Goal: Information Seeking & Learning: Compare options

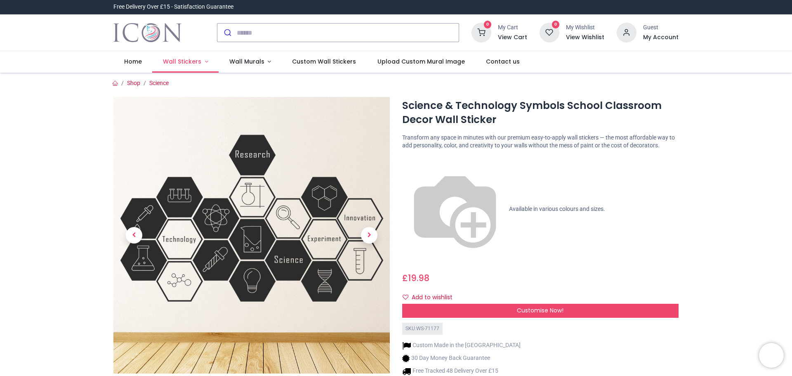
click at [202, 62] on link "Wall Stickers" at bounding box center [185, 61] width 66 height 21
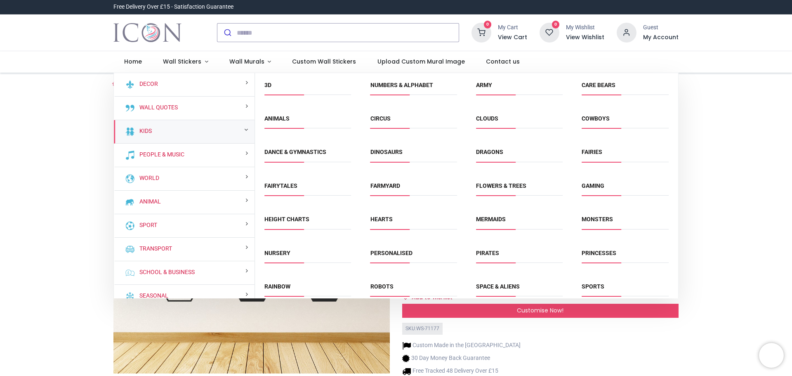
click at [240, 131] on div "Kids" at bounding box center [184, 132] width 141 height 24
click at [147, 133] on link "Kids" at bounding box center [144, 131] width 16 height 8
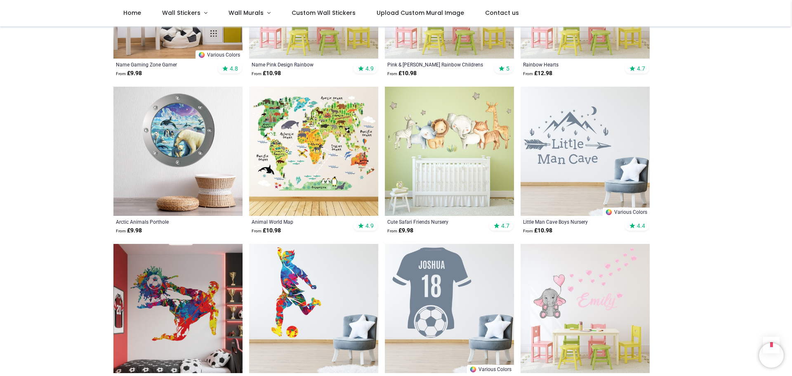
scroll to position [1590, 0]
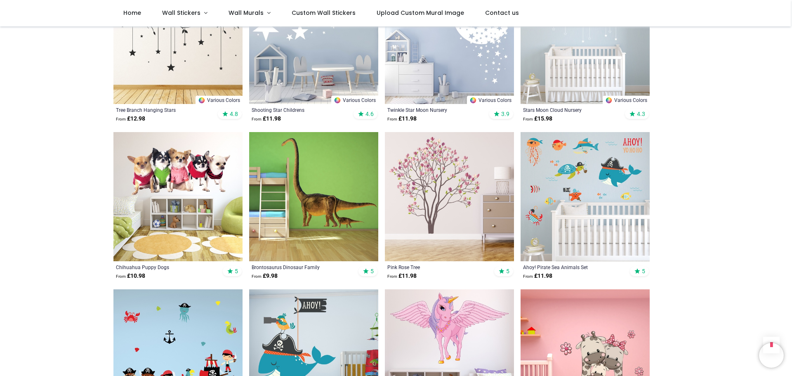
scroll to position [3157, 0]
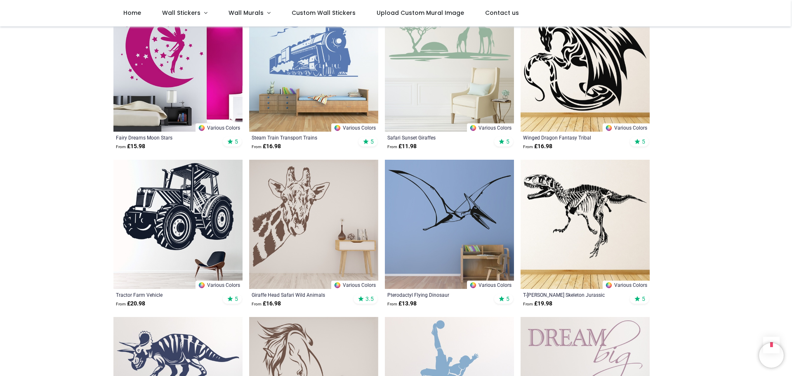
scroll to position [4395, 0]
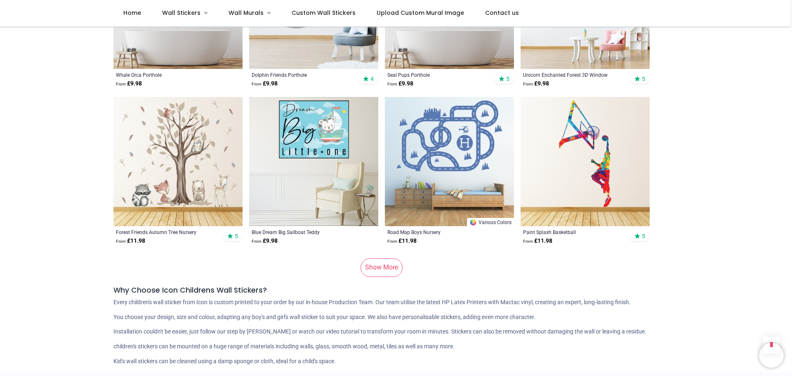
scroll to position [5550, 0]
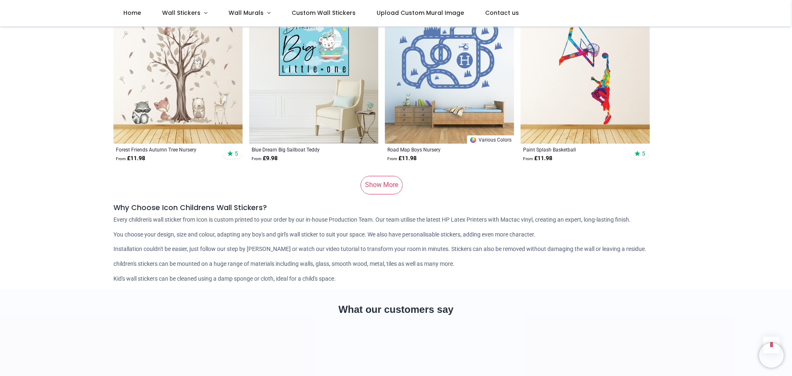
click at [389, 176] on link "Show More" at bounding box center [382, 185] width 42 height 18
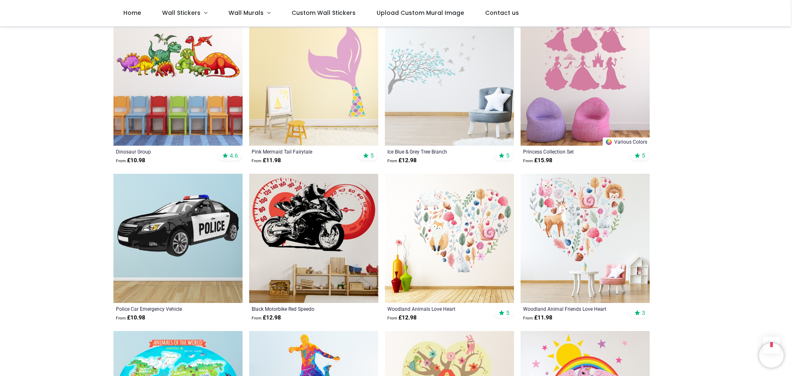
scroll to position [6498, 0]
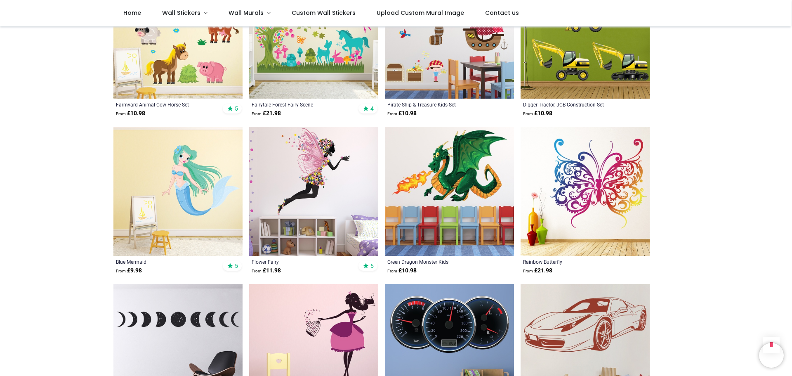
scroll to position [7365, 0]
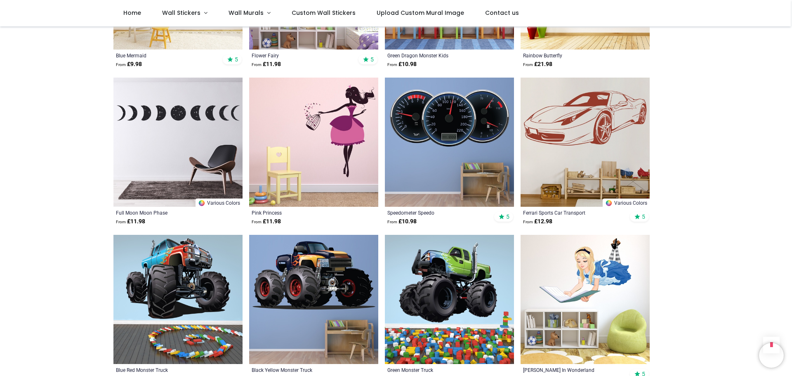
scroll to position [7323, 0]
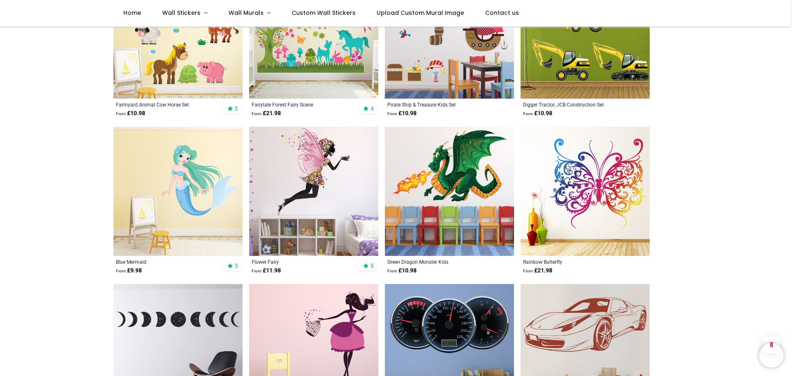
click at [201, 302] on img at bounding box center [177, 348] width 129 height 129
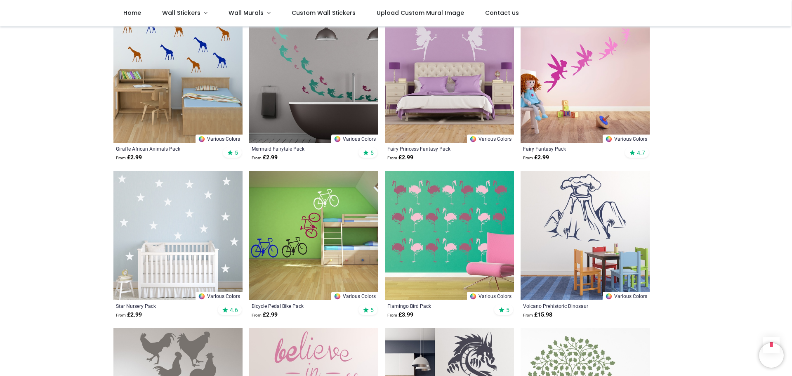
scroll to position [1114, 0]
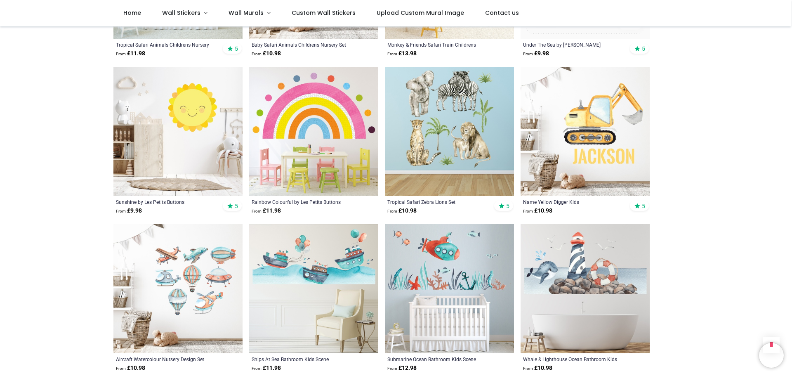
scroll to position [2104, 0]
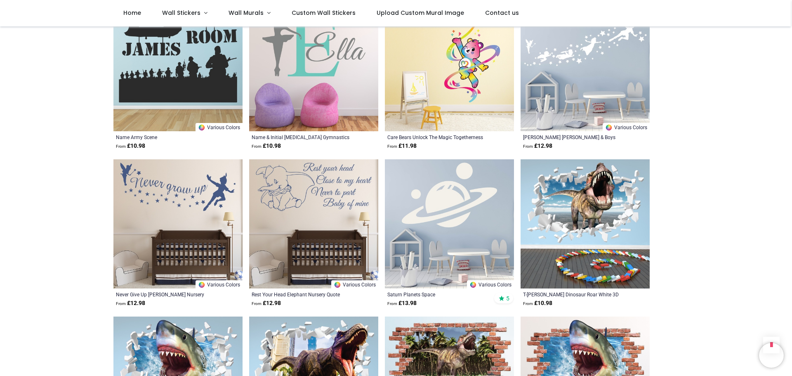
scroll to position [2640, 0]
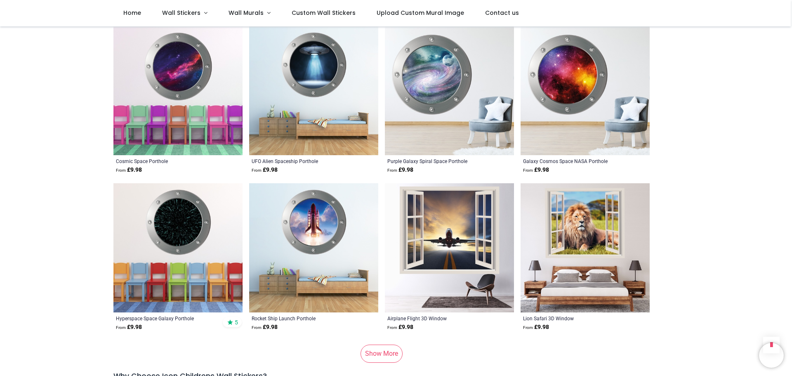
scroll to position [5610, 0]
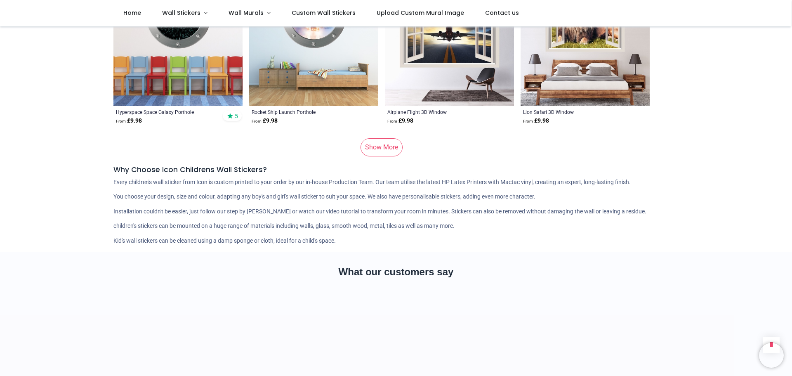
click at [377, 138] on link "Show More" at bounding box center [382, 147] width 42 height 18
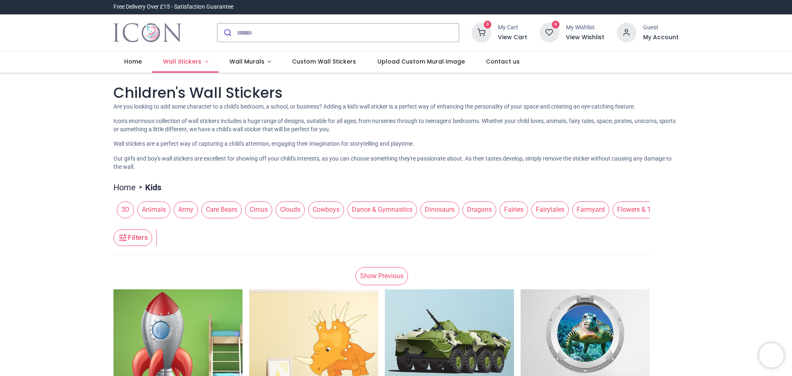
click at [201, 59] on link "Wall Stickers" at bounding box center [185, 61] width 66 height 21
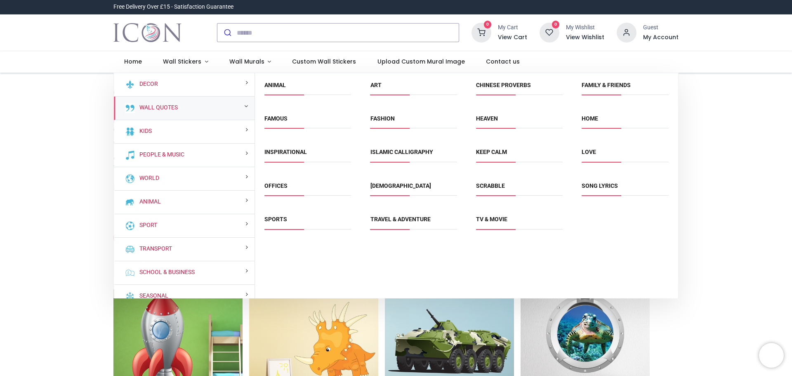
click at [184, 106] on div "Wall Quotes" at bounding box center [184, 109] width 141 height 24
click at [170, 107] on link "Wall Quotes" at bounding box center [157, 108] width 42 height 8
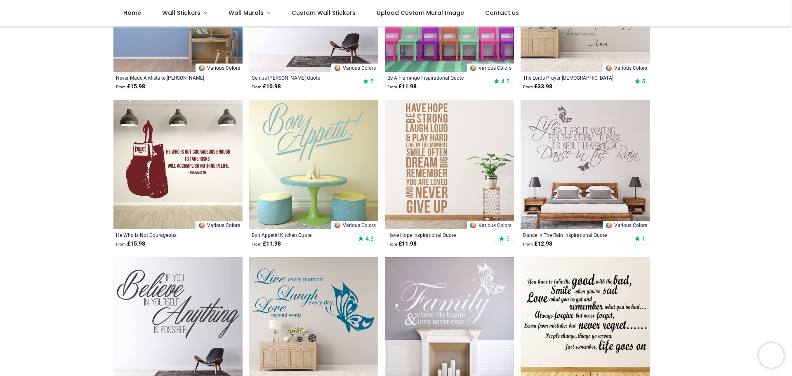
scroll to position [371, 0]
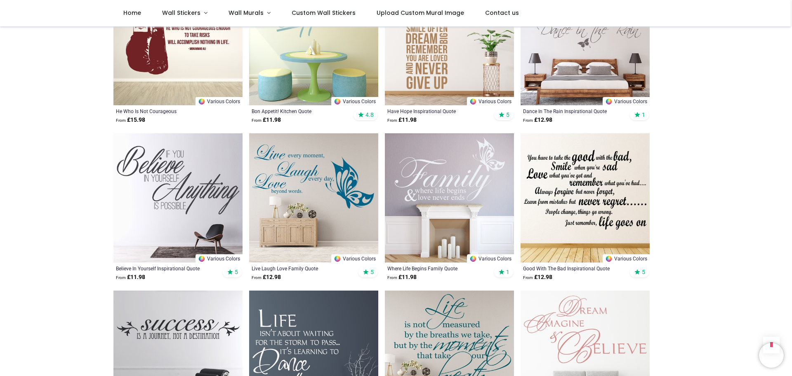
click at [169, 201] on img at bounding box center [177, 197] width 129 height 129
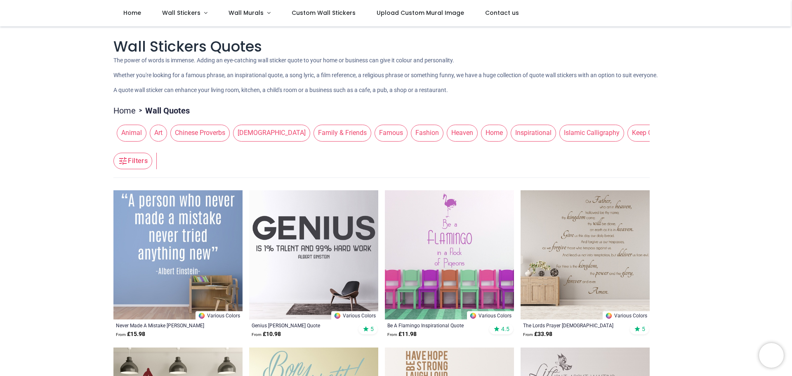
scroll to position [165, 0]
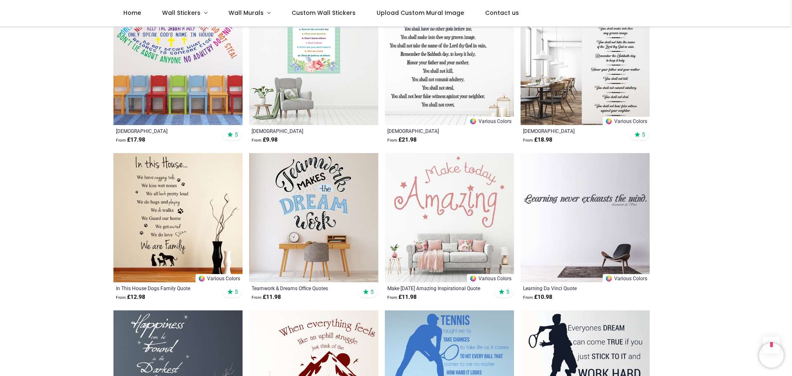
scroll to position [1732, 0]
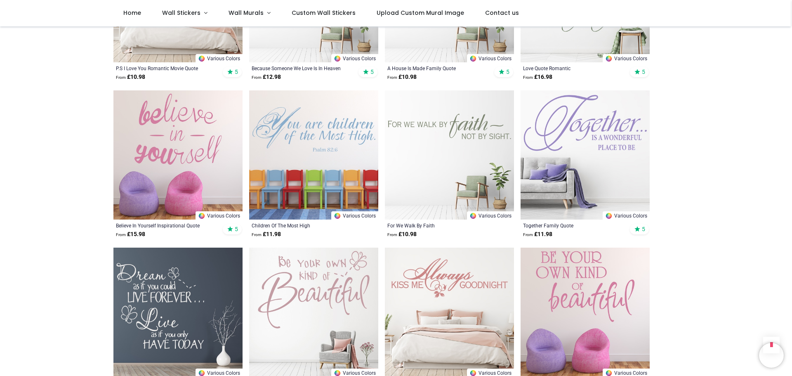
scroll to position [3011, 0]
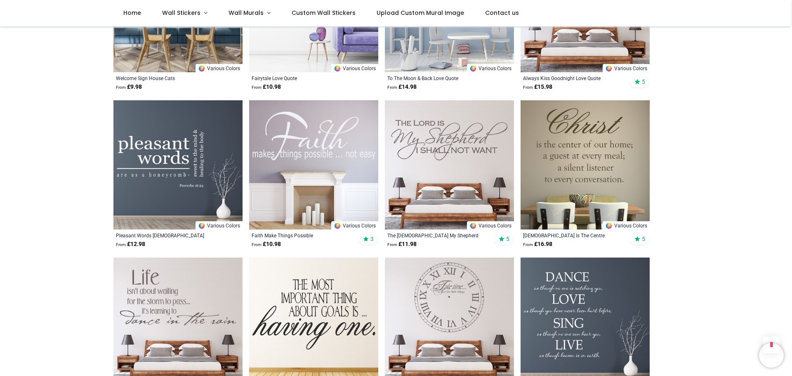
scroll to position [3589, 0]
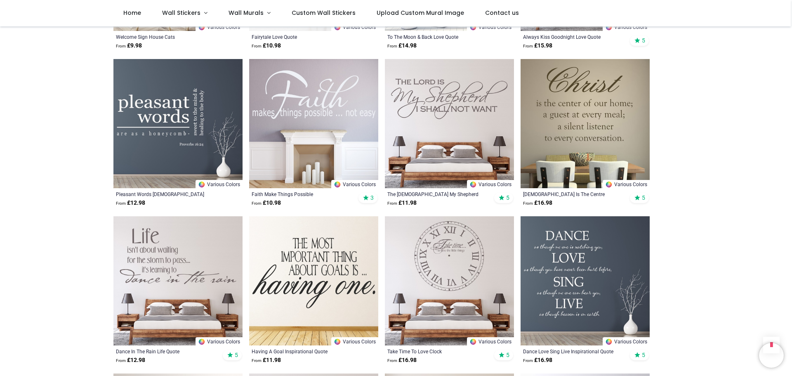
click at [440, 248] on img at bounding box center [449, 280] width 129 height 129
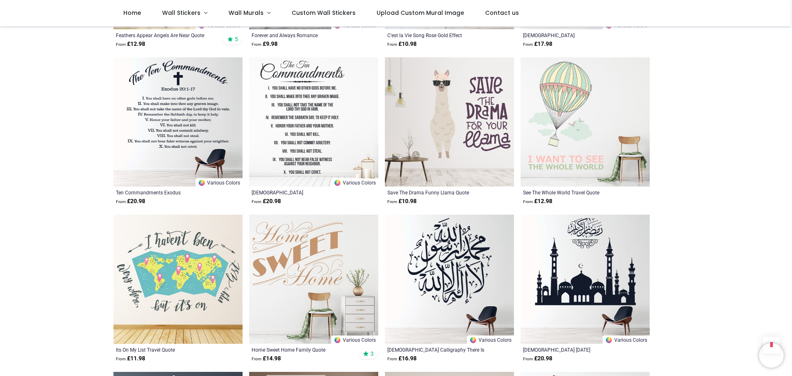
scroll to position [1072, 0]
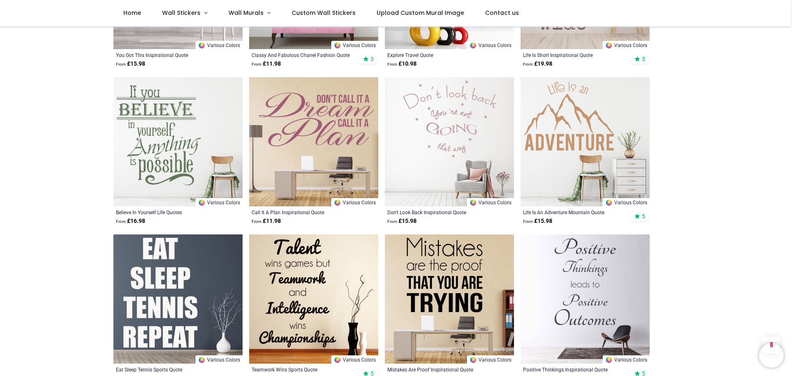
scroll to position [2062, 0]
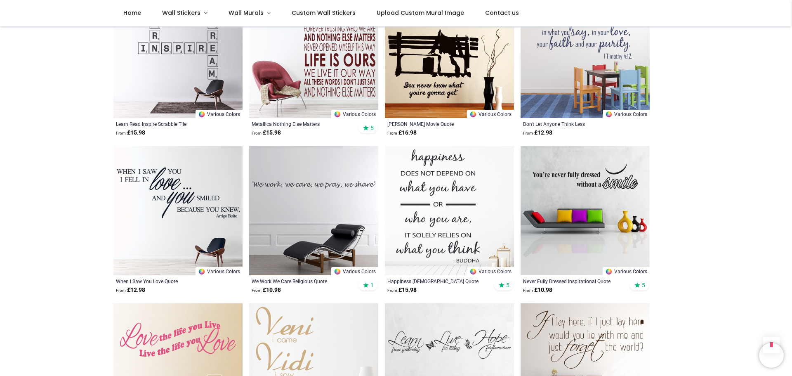
scroll to position [3094, 0]
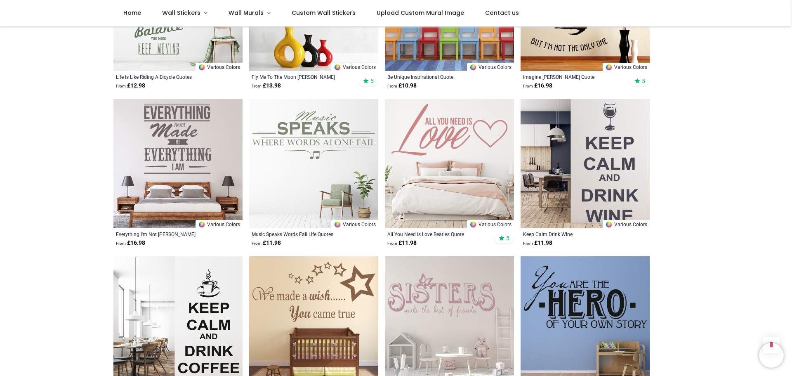
scroll to position [4084, 0]
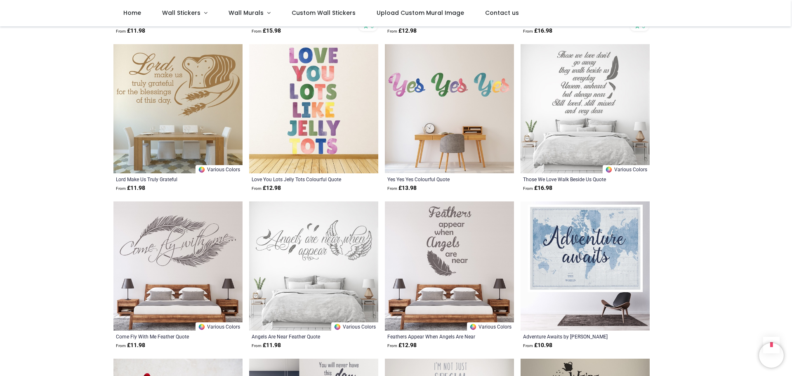
scroll to position [4991, 0]
